Goal: Information Seeking & Learning: Learn about a topic

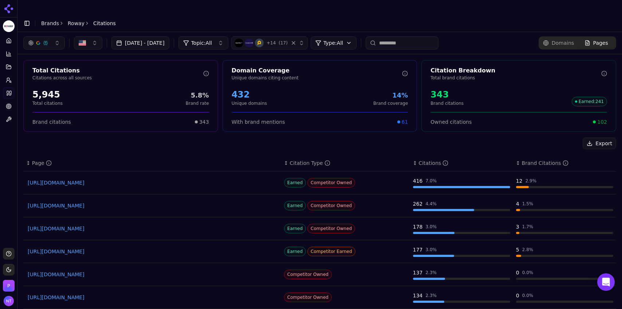
scroll to position [13, 0]
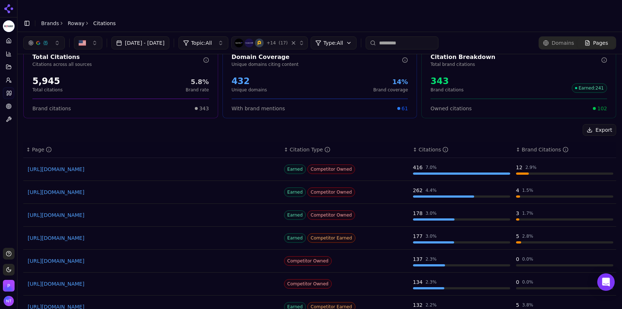
click at [48, 20] on link "Brands" at bounding box center [50, 23] width 18 height 6
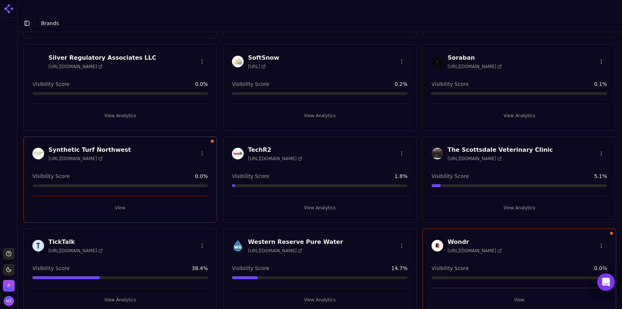
scroll to position [553, 0]
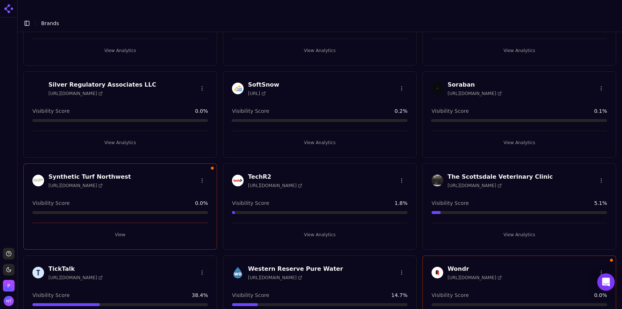
click at [326, 137] on button "View Analytics" at bounding box center [320, 143] width 176 height 12
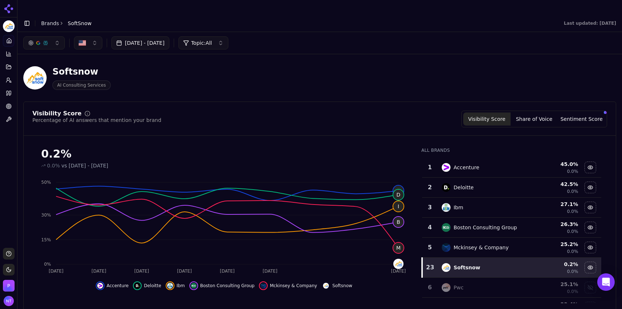
click at [45, 20] on link "Brands" at bounding box center [50, 23] width 18 height 6
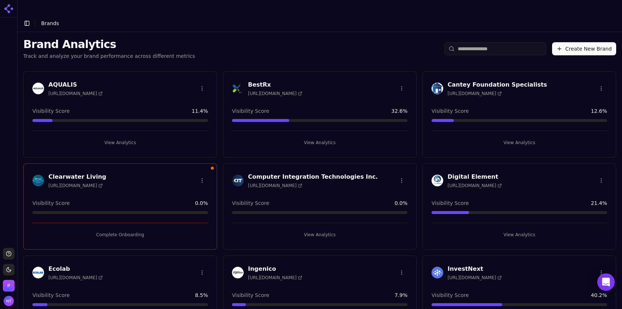
click at [294, 42] on div "Brand Analytics Track and analyze your brand performance across different metri…" at bounding box center [319, 49] width 605 height 34
